Goal: Submit feedback/report problem: Submit feedback/report problem

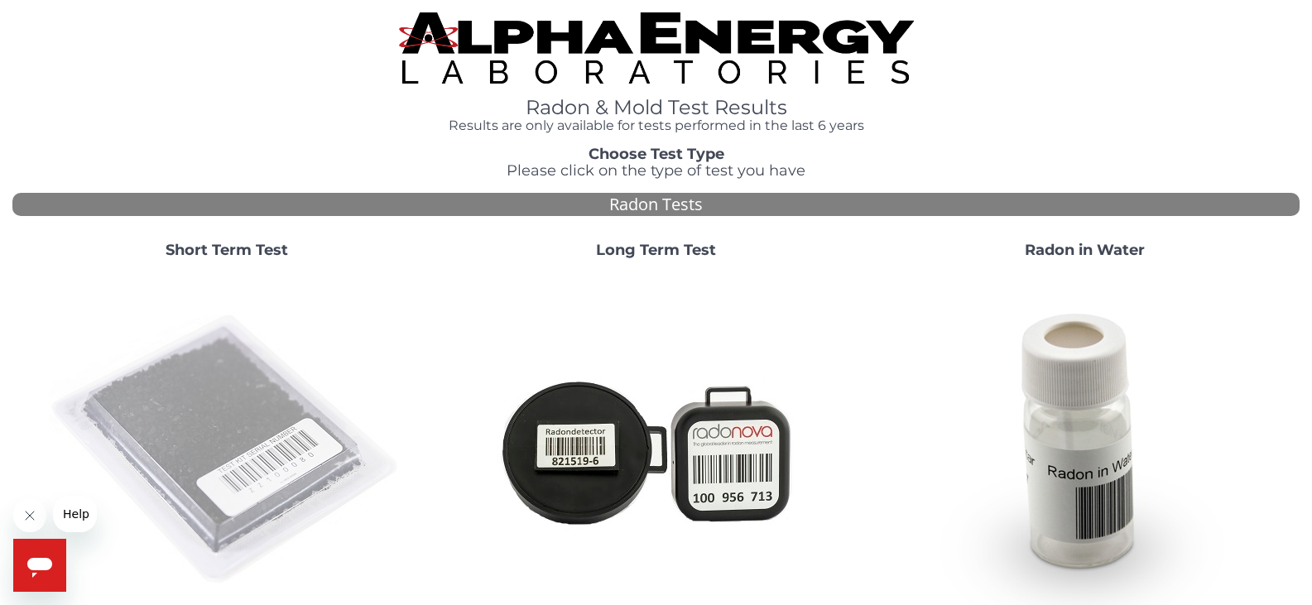
click at [224, 444] on img at bounding box center [227, 450] width 356 height 356
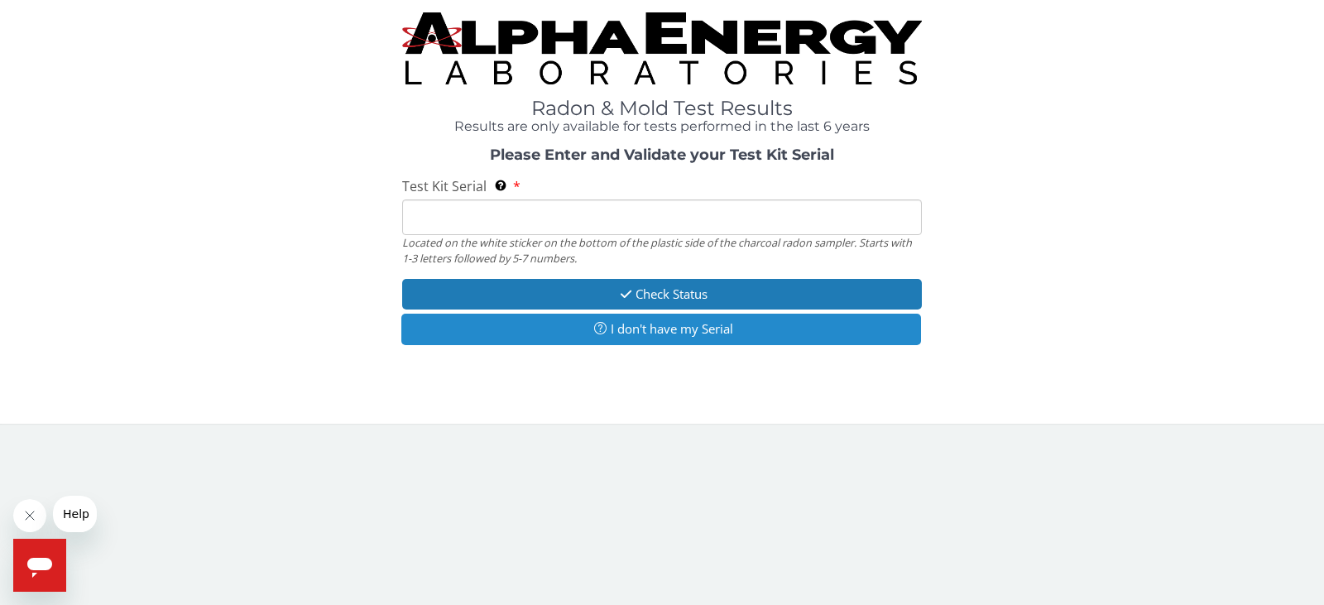
click at [656, 335] on button "I don't have my Serial" at bounding box center [661, 329] width 520 height 31
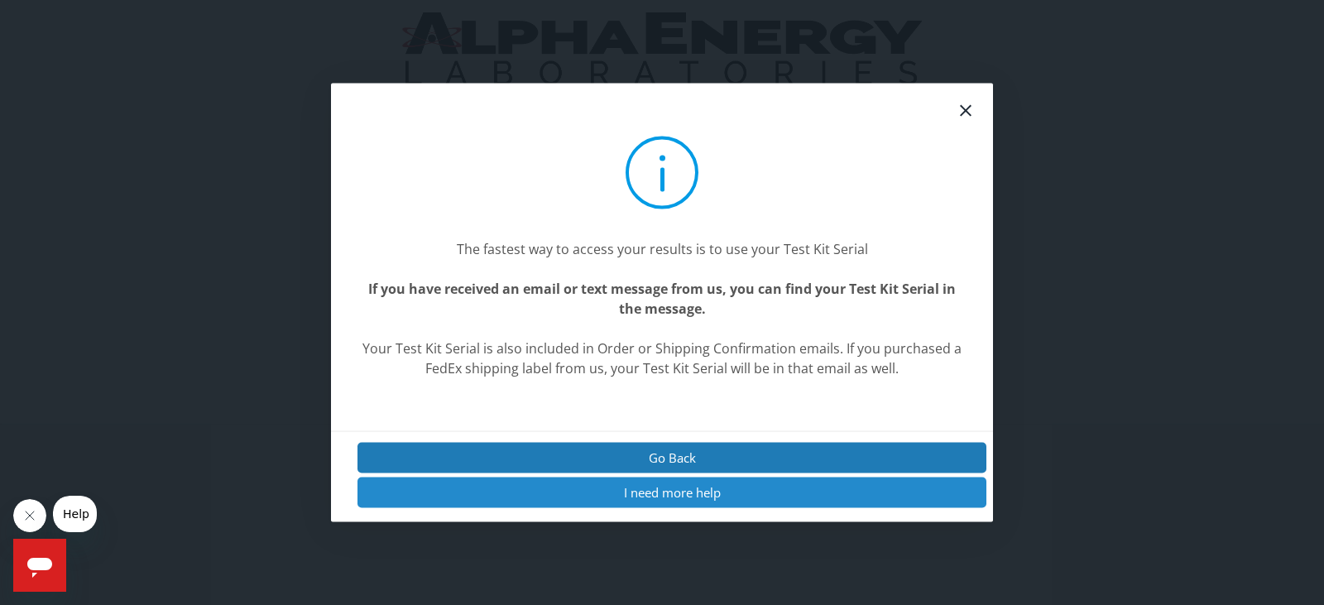
click at [680, 485] on button "I need more help" at bounding box center [672, 493] width 629 height 31
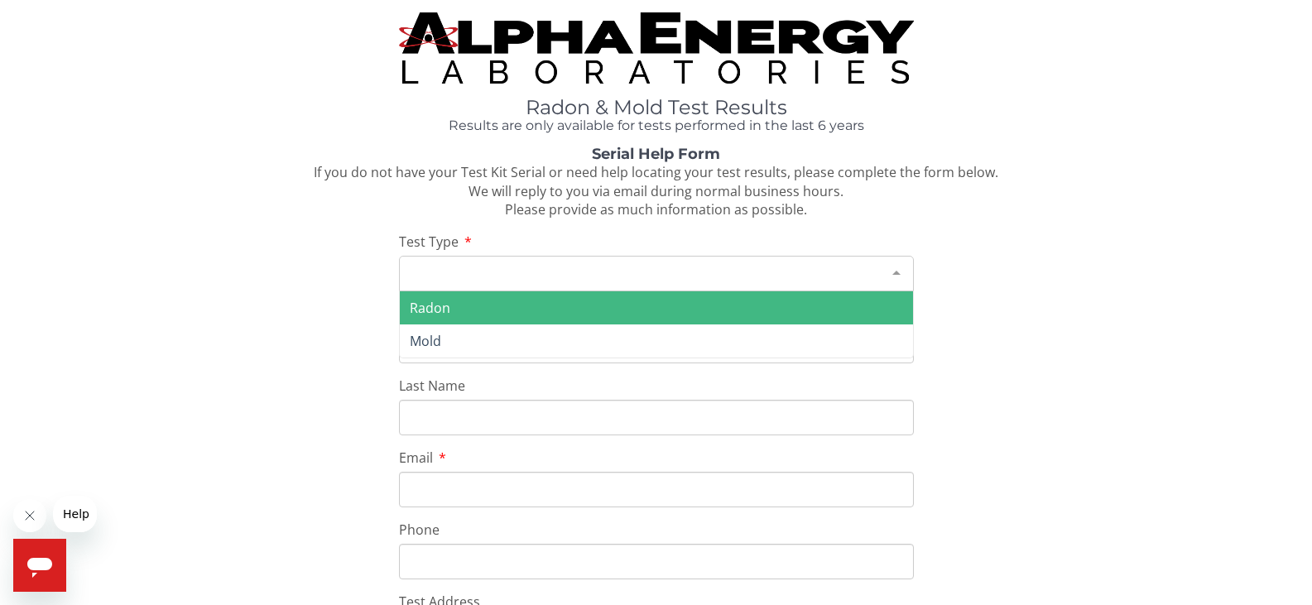
click at [454, 267] on div "Please make a selection" at bounding box center [656, 274] width 515 height 36
click at [448, 306] on span "Radon" at bounding box center [430, 308] width 41 height 18
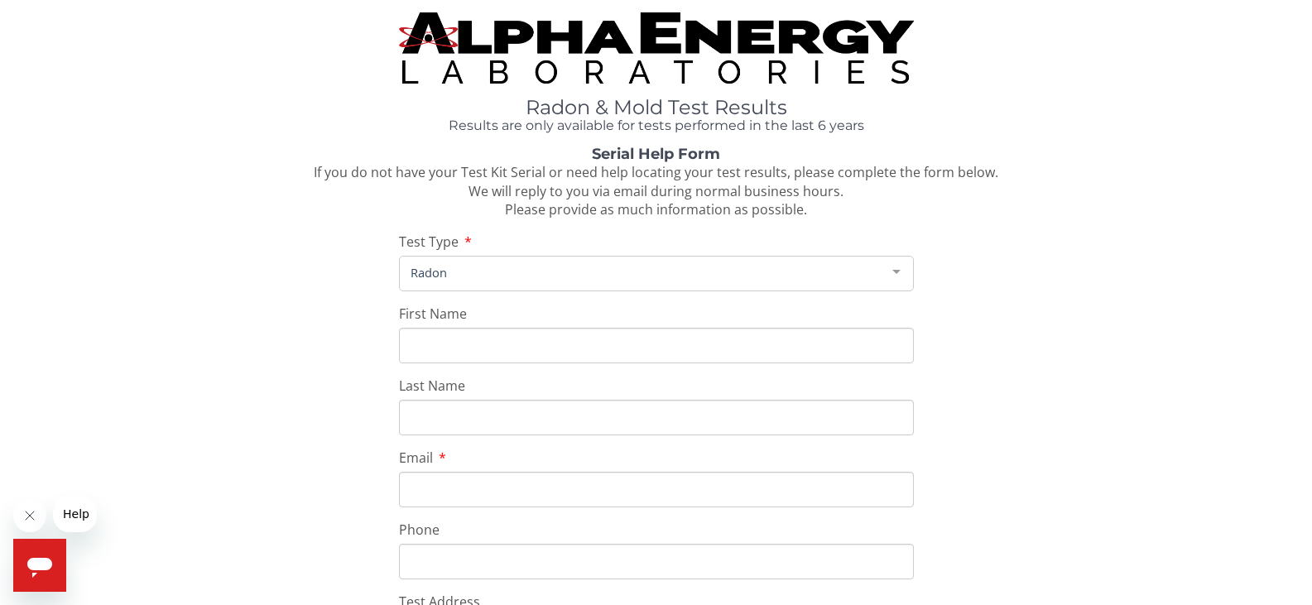
click at [459, 345] on input "First Name" at bounding box center [656, 346] width 515 height 36
type input "Pamela"
type input "Scheppele"
type input "pschep79@gmail.com"
type input "207 540 6494"
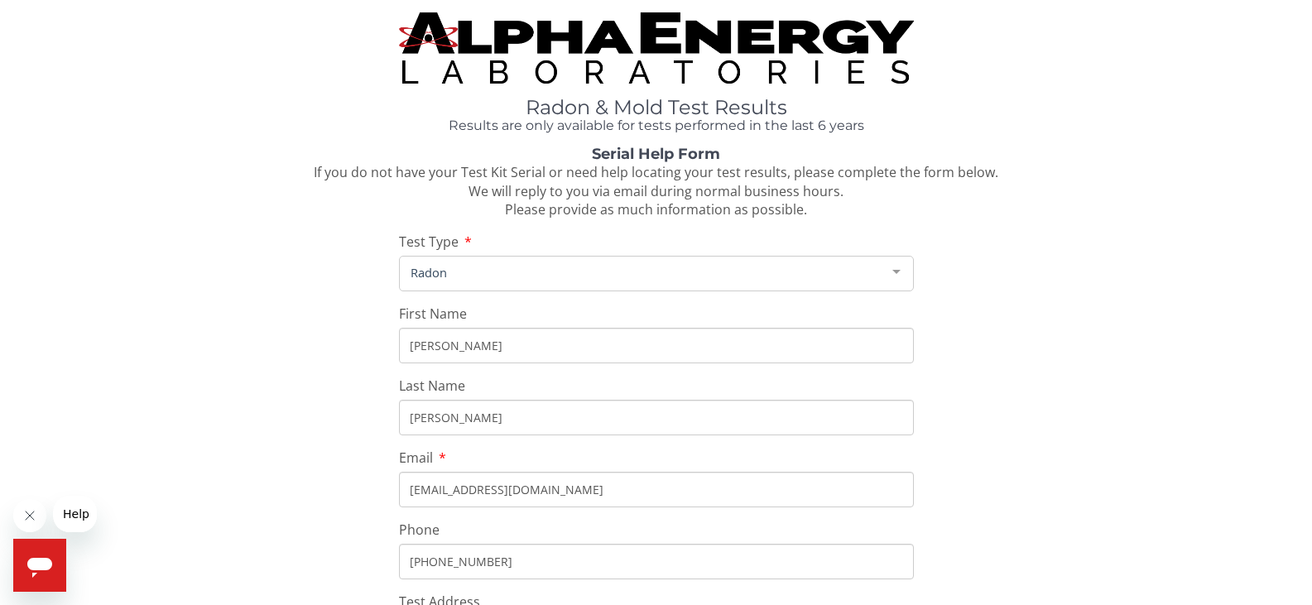
type input "27 Westwind Dr."
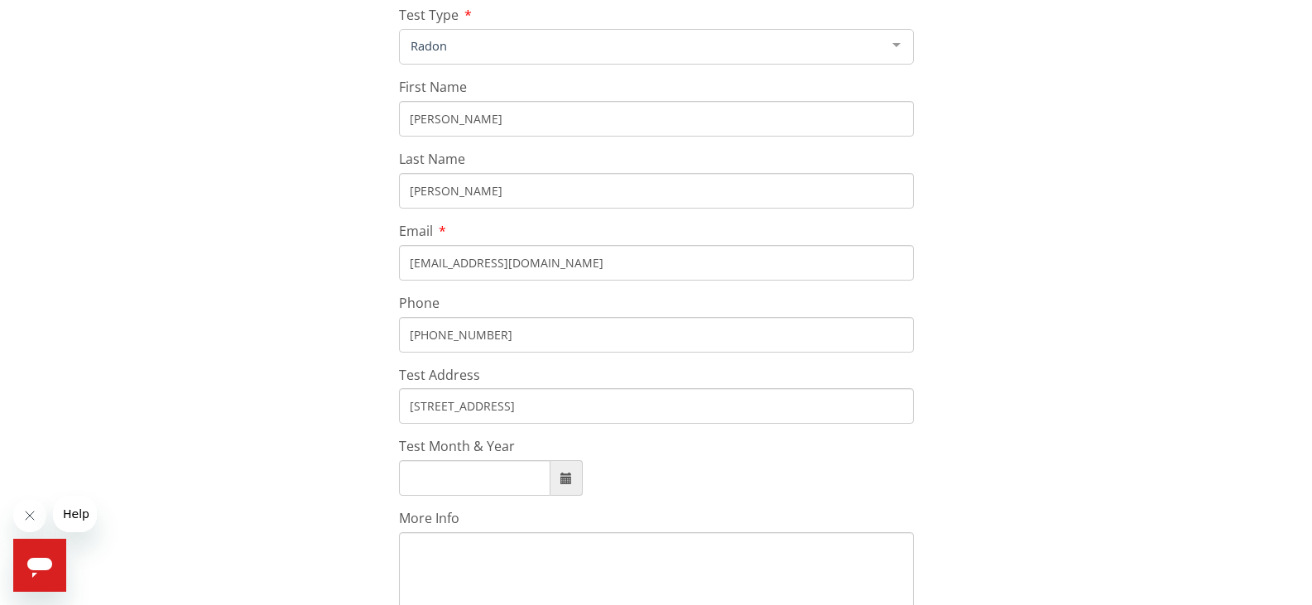
scroll to position [331, 0]
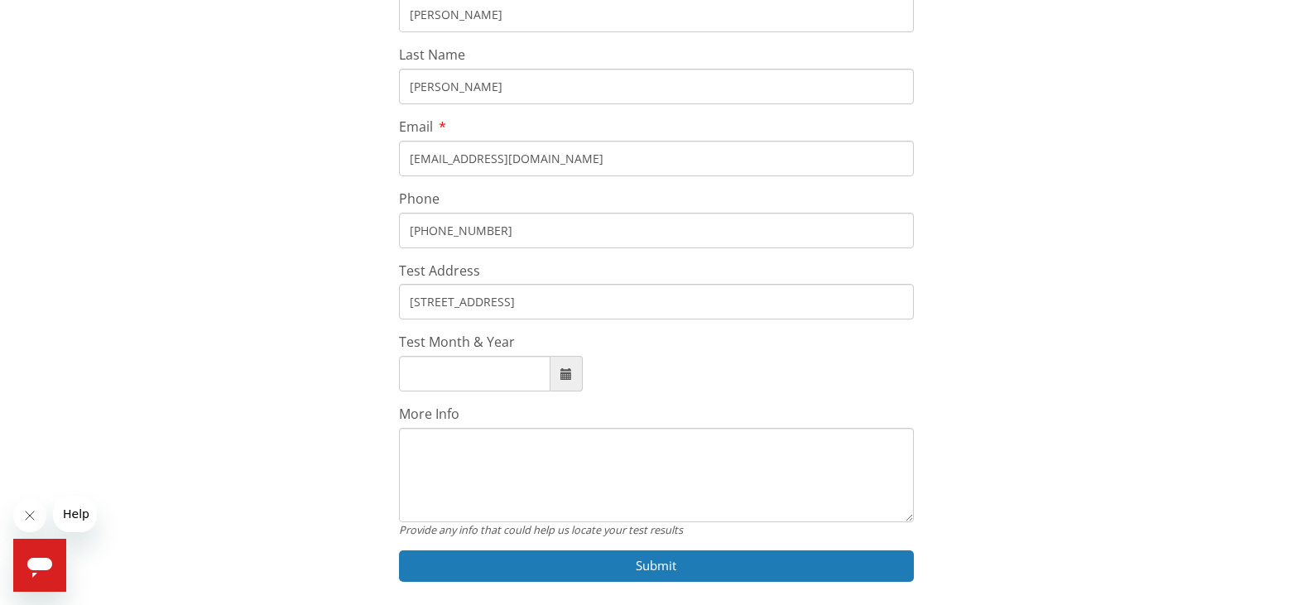
click at [411, 368] on input "Test Month & Year" at bounding box center [474, 374] width 151 height 36
type input "January, 2009"
click at [413, 457] on textarea "More Info" at bounding box center [656, 475] width 515 height 94
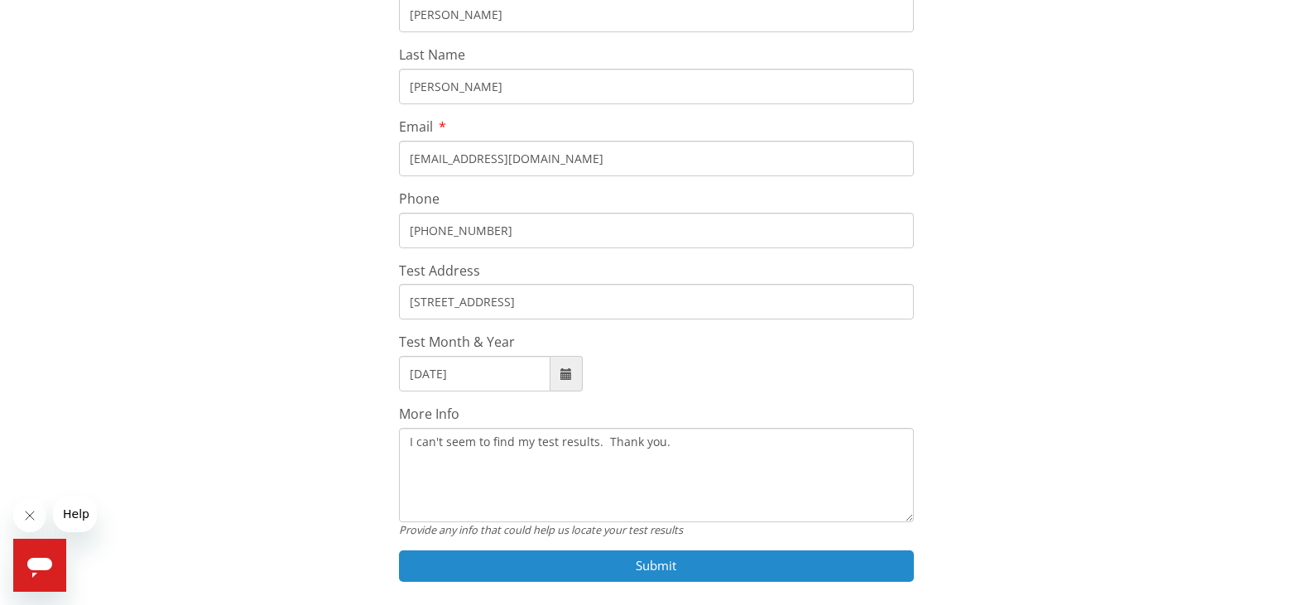
type textarea "I can't seem to find my test results. Thank you."
click at [668, 564] on button "Submit" at bounding box center [656, 565] width 515 height 31
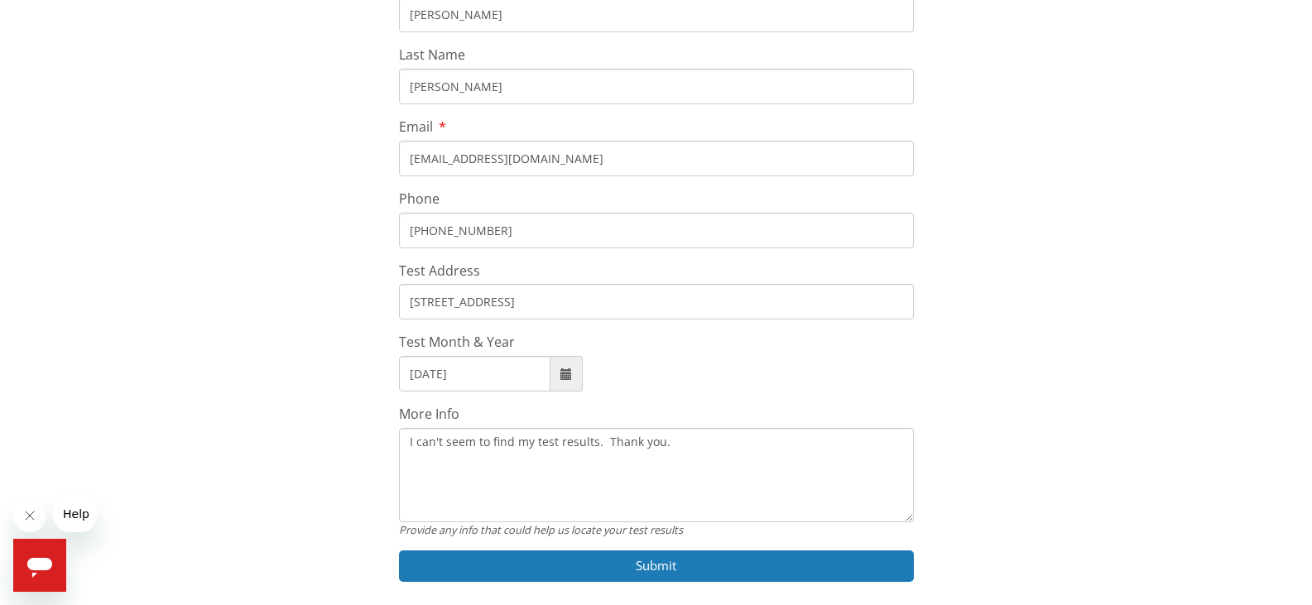
click at [488, 366] on input "January, 2009" at bounding box center [474, 374] width 151 height 36
type input "J"
type input "September, 2024"
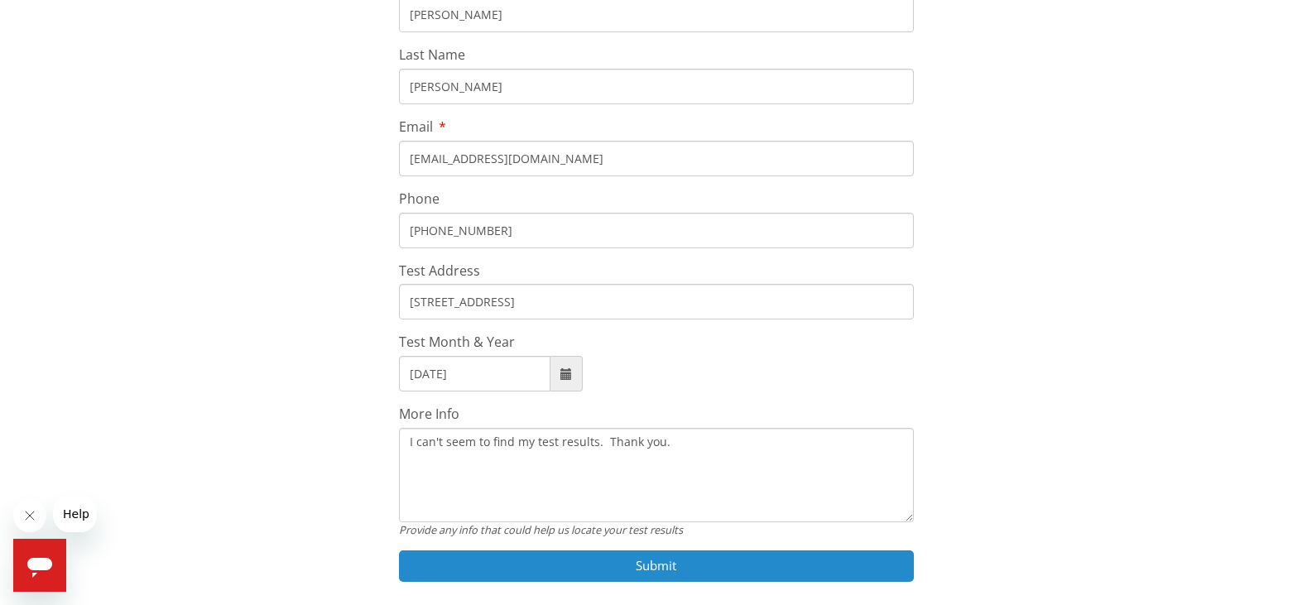
click at [658, 567] on button "Submit" at bounding box center [656, 565] width 515 height 31
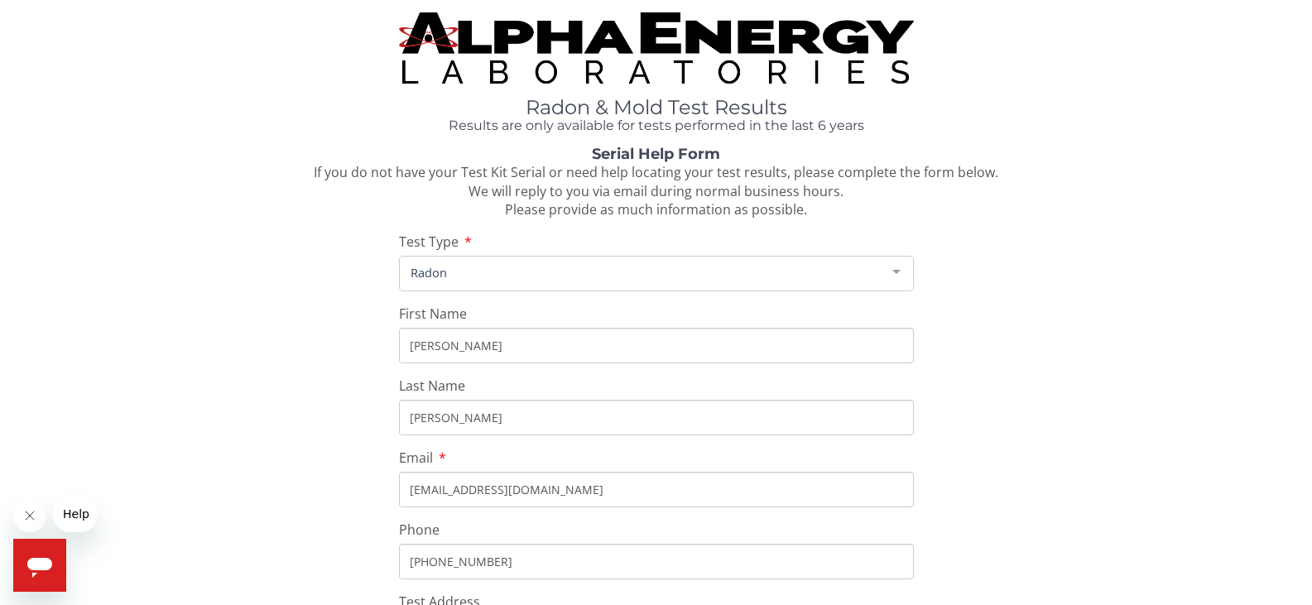
scroll to position [392, 0]
